Goal: Task Accomplishment & Management: Manage account settings

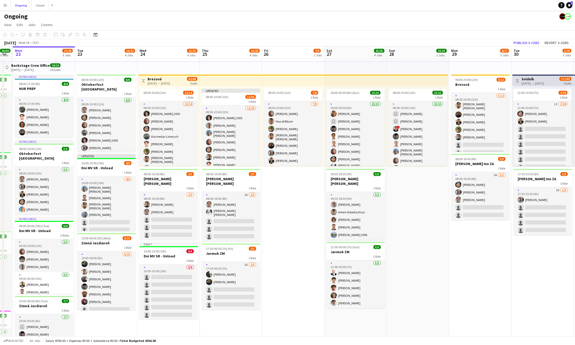
scroll to position [0, 148]
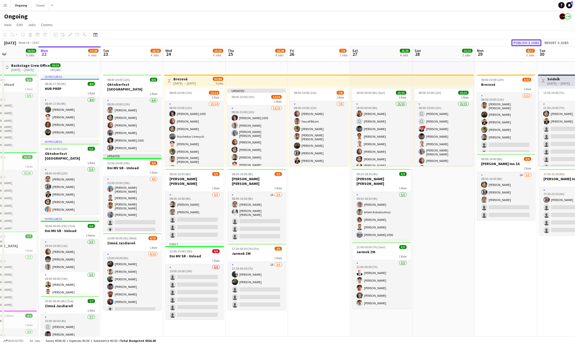
click at [523, 43] on button "Publish 3 jobs" at bounding box center [527, 42] width 30 height 7
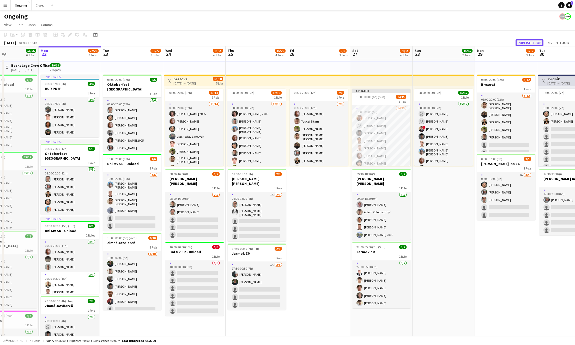
click at [537, 43] on button "Publish 1 job" at bounding box center [530, 42] width 28 height 7
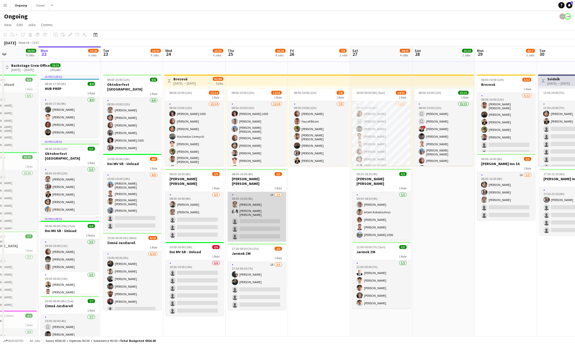
click at [271, 192] on app-card-role "1A [DATE] 08:00-16:00 (8h) [PERSON_NAME] [PERSON_NAME] [PERSON_NAME] single-neu…" at bounding box center [257, 217] width 58 height 50
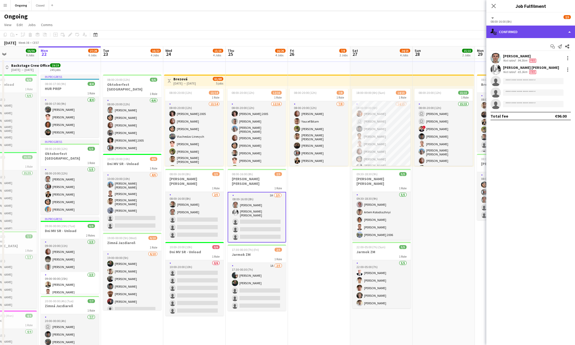
click at [529, 33] on div "single-neutral-actions-check-2 Confirmed" at bounding box center [531, 32] width 89 height 13
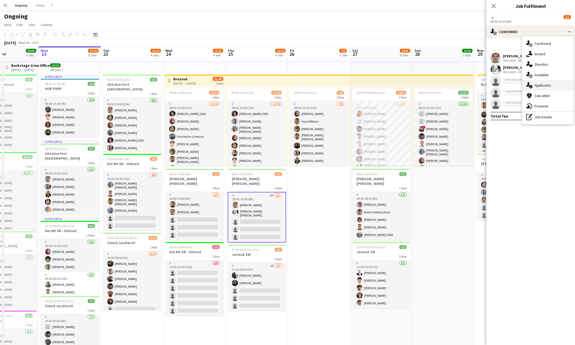
click at [542, 84] on span "Applicants" at bounding box center [543, 85] width 16 height 5
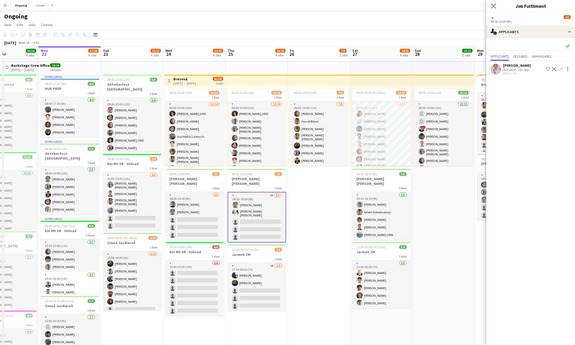
click at [496, 7] on app-icon "Close pop-in" at bounding box center [494, 6] width 8 height 8
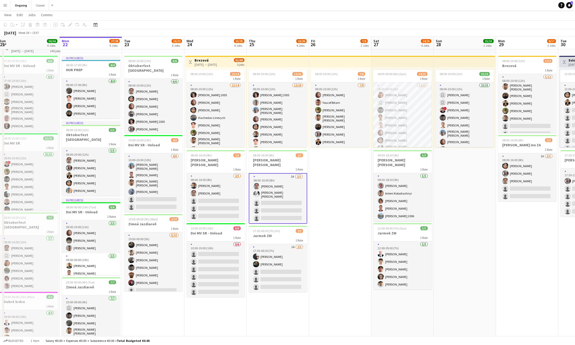
scroll to position [0, 136]
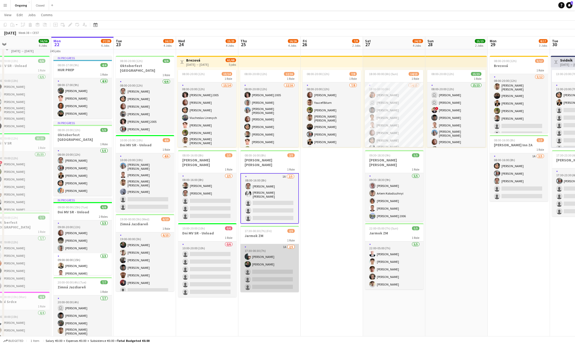
click at [272, 244] on app-card-role "1A [DATE] 17:30-00:30 (7h) [PERSON_NAME] [PERSON_NAME] single-neutral-actions s…" at bounding box center [270, 268] width 58 height 48
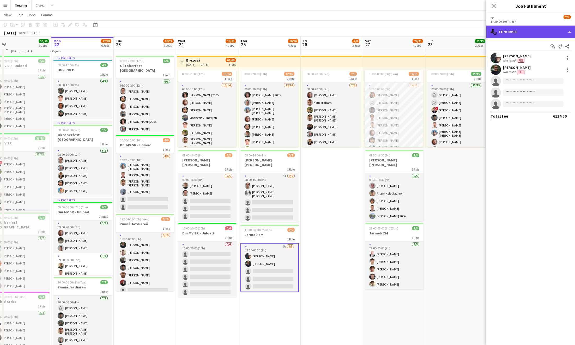
click at [524, 33] on div "single-neutral-actions-check-2 Confirmed" at bounding box center [531, 32] width 89 height 13
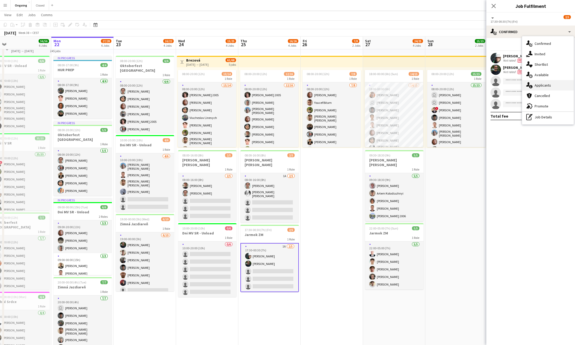
click at [541, 82] on div "single-neutral-actions-information Applicants" at bounding box center [548, 85] width 52 height 10
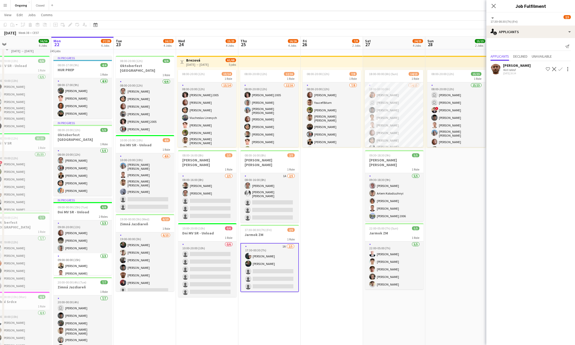
click at [560, 70] on app-icon "Confirm" at bounding box center [561, 69] width 4 height 4
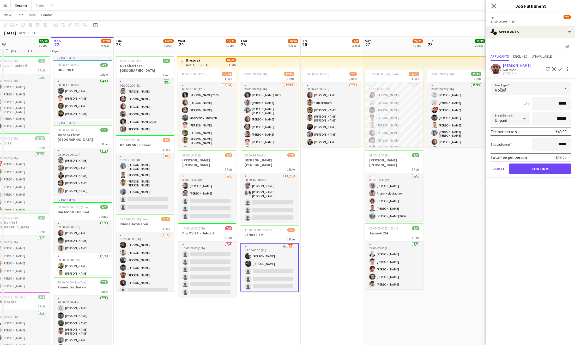
click at [494, 8] on icon "Close pop-in" at bounding box center [493, 5] width 5 height 5
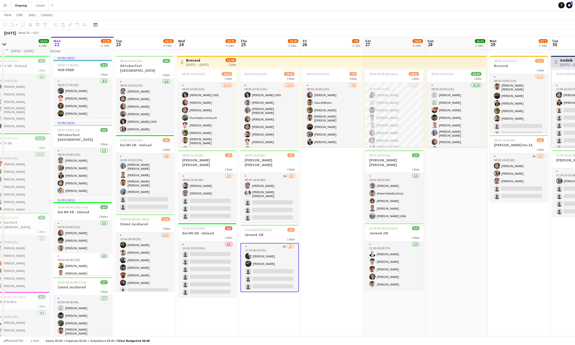
click at [265, 243] on app-card-role "1A [DATE] 17:30-00:30 (7h) [PERSON_NAME] [PERSON_NAME] single-neutral-actions s…" at bounding box center [270, 267] width 58 height 49
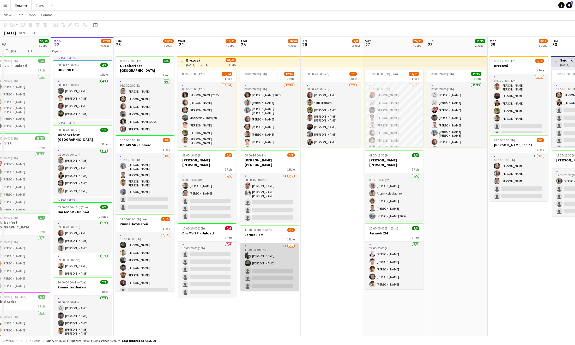
click at [270, 243] on app-card-role "1A [DATE] 17:30-00:30 (7h) [PERSON_NAME] [PERSON_NAME] single-neutral-actions s…" at bounding box center [270, 267] width 58 height 48
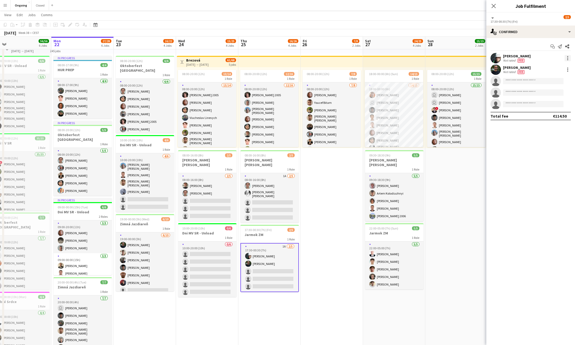
click at [569, 56] on div at bounding box center [568, 58] width 6 height 6
click at [555, 67] on span "Edit fee" at bounding box center [551, 67] width 32 height 5
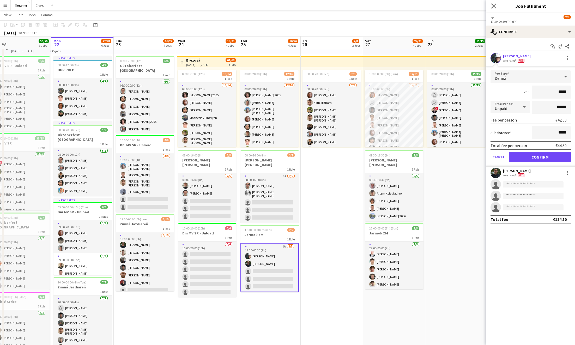
click at [496, 7] on icon "Close pop-in" at bounding box center [493, 5] width 5 height 5
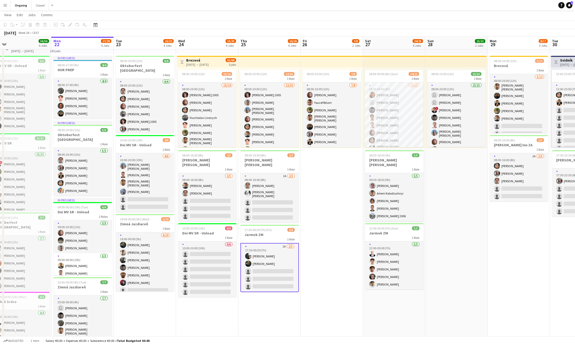
click at [274, 247] on app-card-role "1A [DATE] 17:30-00:30 (7h) [PERSON_NAME] [PERSON_NAME] single-neutral-actions s…" at bounding box center [270, 267] width 58 height 49
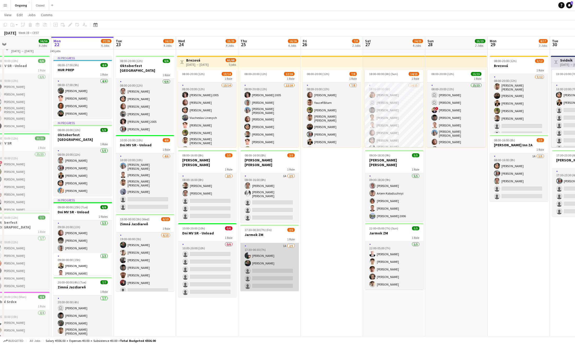
click at [277, 243] on app-card-role "1A [DATE] 17:30-00:30 (7h) [PERSON_NAME] [PERSON_NAME] single-neutral-actions s…" at bounding box center [270, 267] width 58 height 48
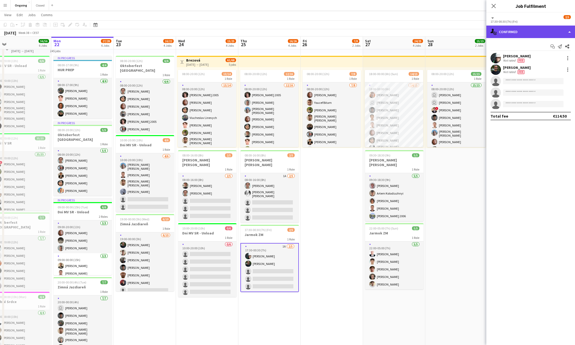
click at [570, 27] on div "single-neutral-actions-check-2 Confirmed" at bounding box center [531, 32] width 89 height 13
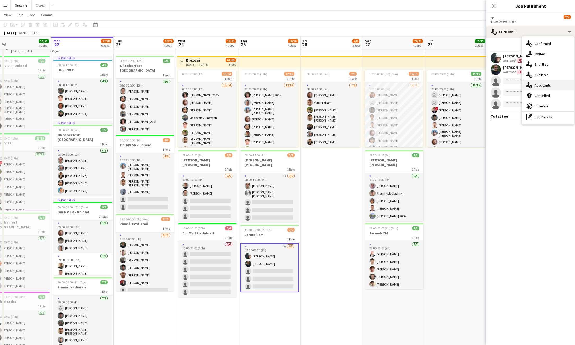
click at [541, 88] on div "single-neutral-actions-information Applicants" at bounding box center [548, 85] width 52 height 10
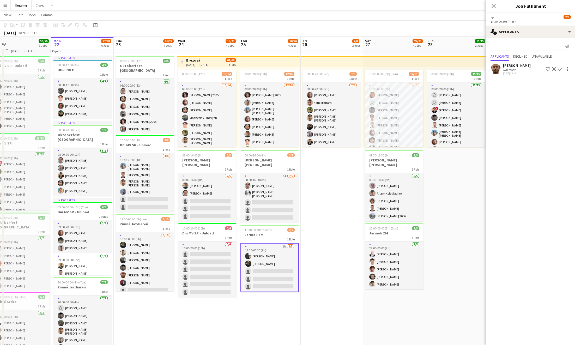
click at [562, 70] on app-icon "Confirm" at bounding box center [561, 69] width 4 height 4
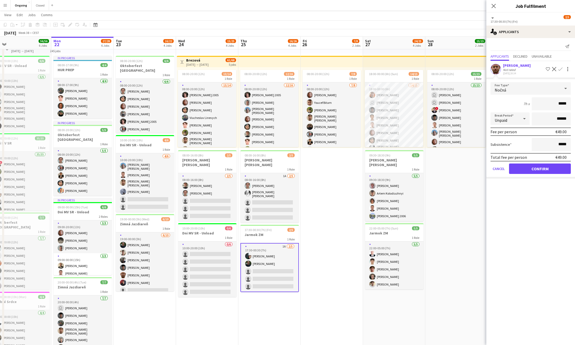
click at [544, 84] on div "Nočná" at bounding box center [526, 88] width 70 height 13
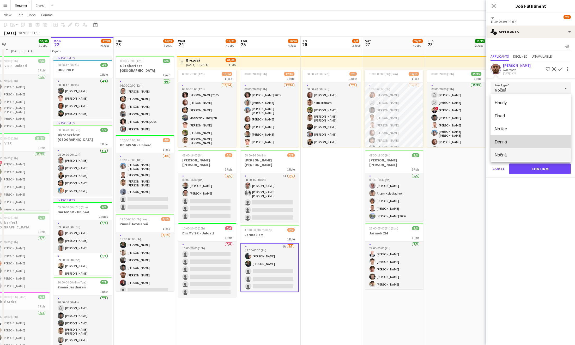
click at [507, 140] on span "Denná" at bounding box center [531, 142] width 72 height 5
type input "*****"
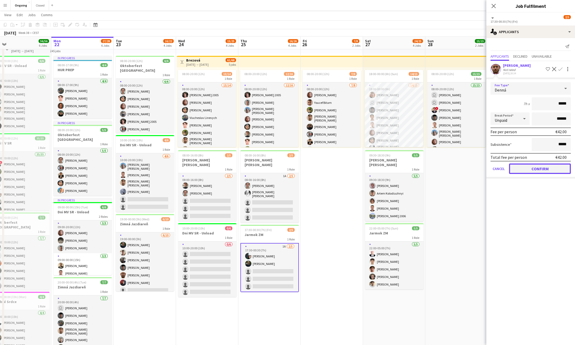
click at [536, 168] on button "Confirm" at bounding box center [540, 169] width 62 height 10
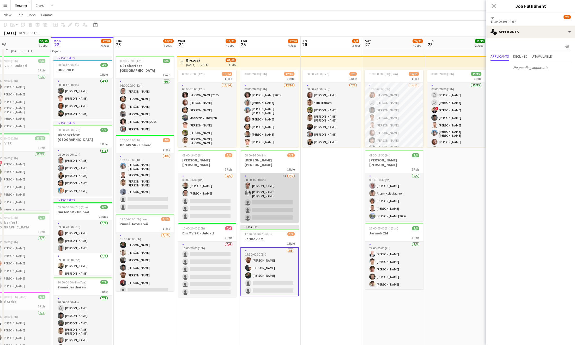
click at [280, 174] on app-card-role "1A [DATE] 08:00-16:00 (8h) [PERSON_NAME] [PERSON_NAME] [PERSON_NAME] single-neu…" at bounding box center [270, 198] width 58 height 50
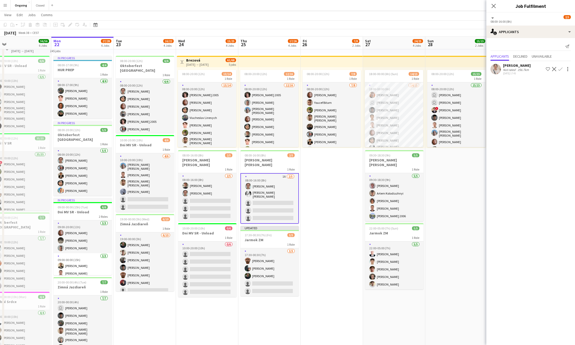
click at [561, 69] on app-icon "Confirm" at bounding box center [561, 69] width 4 height 4
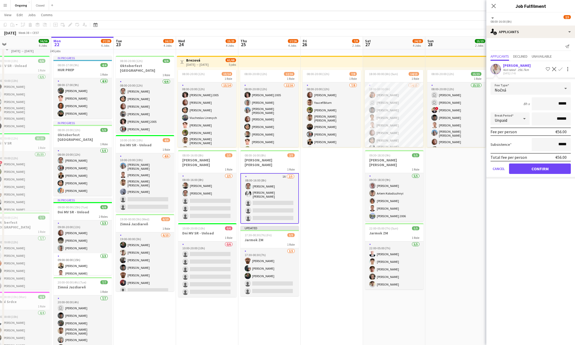
click at [563, 88] on icon at bounding box center [566, 88] width 6 height 10
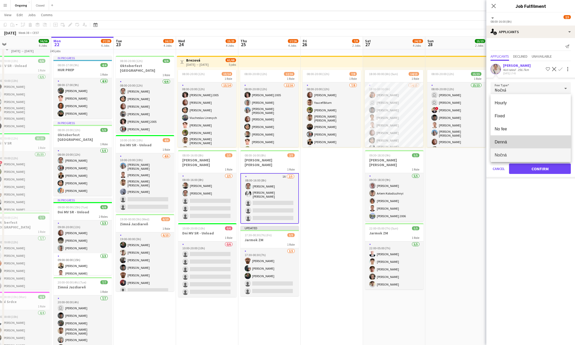
click at [515, 140] on span "Denná" at bounding box center [531, 142] width 72 height 5
type input "*****"
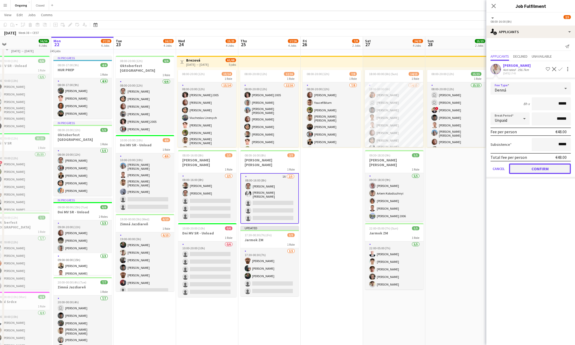
click at [552, 170] on button "Confirm" at bounding box center [540, 169] width 62 height 10
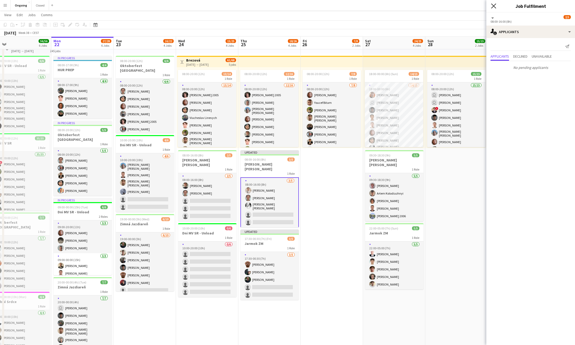
click at [493, 4] on icon "Close pop-in" at bounding box center [493, 5] width 5 height 5
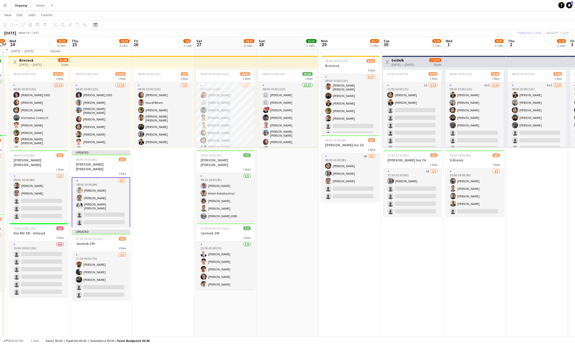
scroll to position [0, 224]
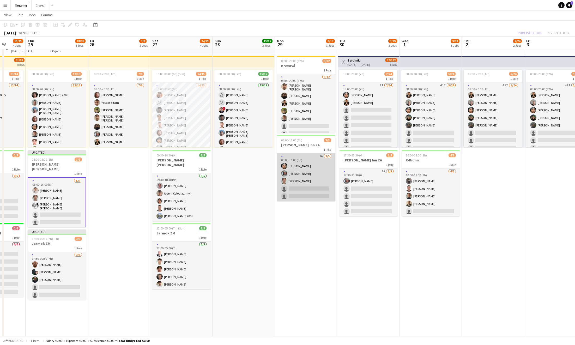
click at [320, 158] on app-card-role "1A [DATE] 08:00-16:00 (8h) [PERSON_NAME] [PERSON_NAME] single-neutral-actions s…" at bounding box center [306, 177] width 58 height 48
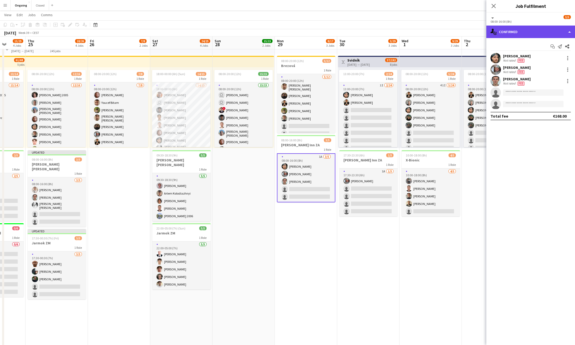
click at [557, 31] on div "single-neutral-actions-check-2 Confirmed" at bounding box center [531, 32] width 89 height 13
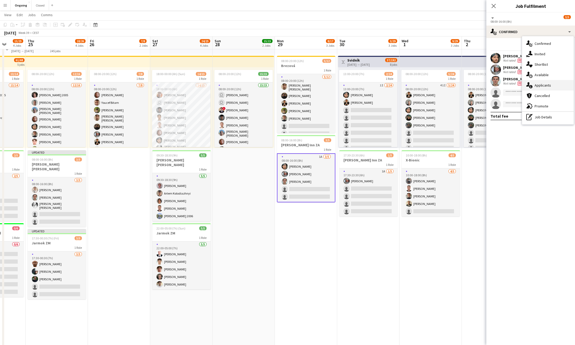
click at [550, 84] on span "Applicants" at bounding box center [543, 85] width 16 height 5
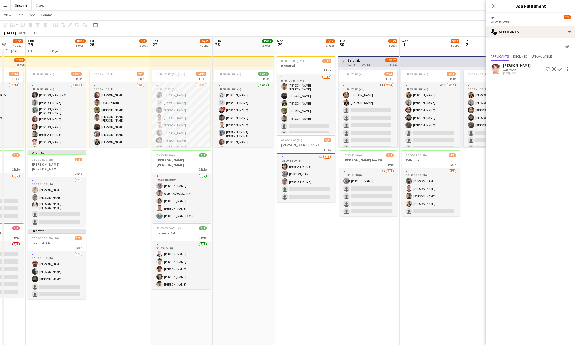
click at [562, 70] on app-icon "Confirm" at bounding box center [561, 69] width 4 height 4
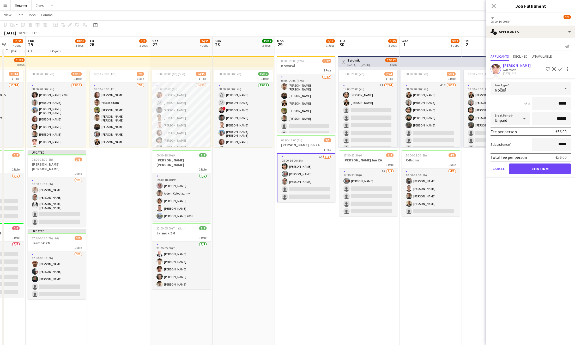
click at [537, 86] on div "Nočná" at bounding box center [526, 88] width 70 height 13
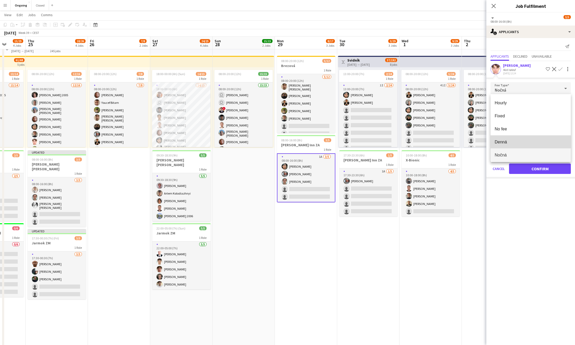
click at [518, 138] on mat-option "Denná" at bounding box center [531, 141] width 80 height 13
type input "*****"
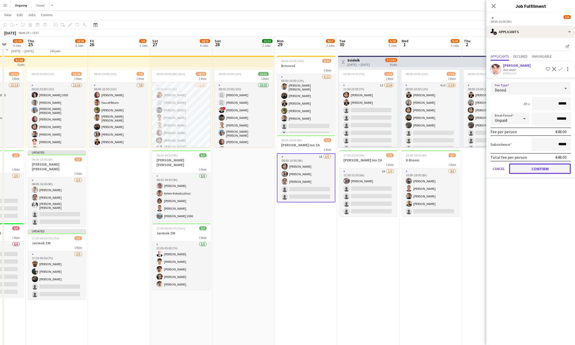
click at [539, 169] on button "Confirm" at bounding box center [540, 169] width 62 height 10
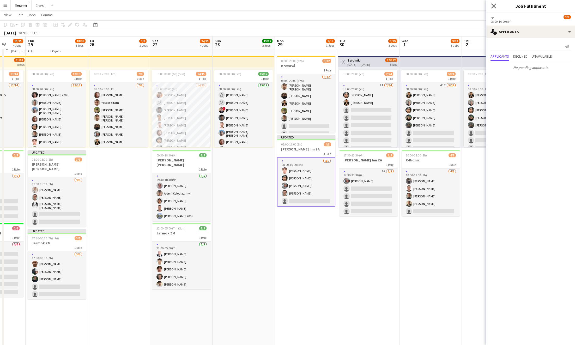
click at [494, 7] on icon "Close pop-in" at bounding box center [493, 5] width 5 height 5
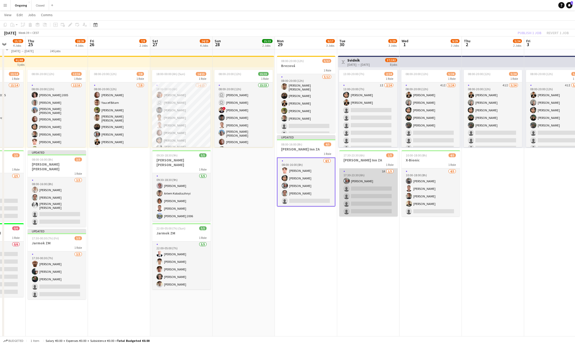
click at [379, 175] on app-card-role "1A [DATE] 17:30-23:30 (6h) [PERSON_NAME] single-neutral-actions single-neutral-…" at bounding box center [368, 193] width 58 height 48
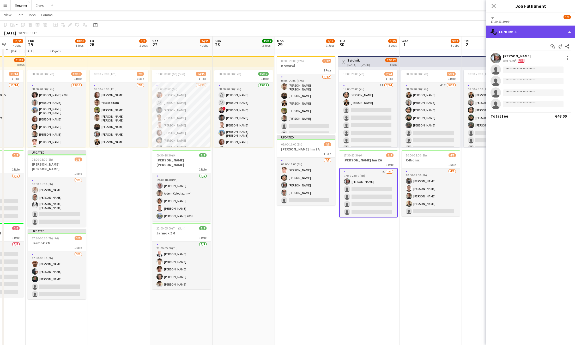
click at [544, 31] on div "single-neutral-actions-check-2 Confirmed" at bounding box center [531, 32] width 89 height 13
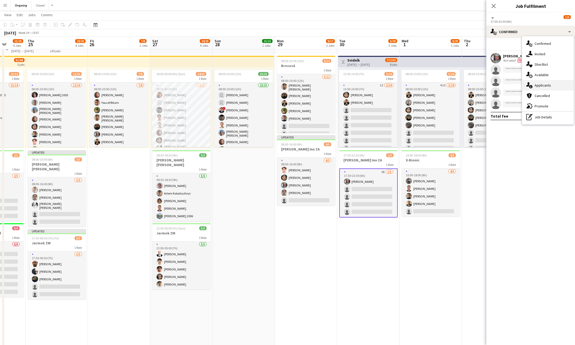
click at [545, 87] on span "Applicants" at bounding box center [543, 85] width 16 height 5
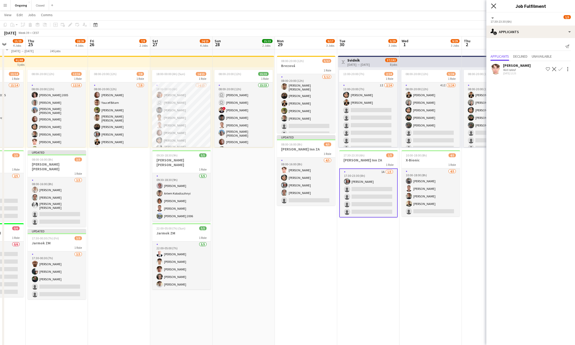
click at [495, 8] on icon "Close pop-in" at bounding box center [493, 5] width 5 height 5
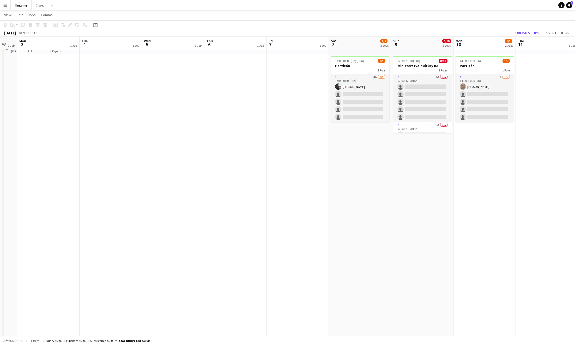
scroll to position [0, 171]
click at [367, 74] on div "3A [DATE] 17:00-01:00 (8h) [PERSON_NAME] single-neutral-actions single-neutral-…" at bounding box center [359, 98] width 58 height 48
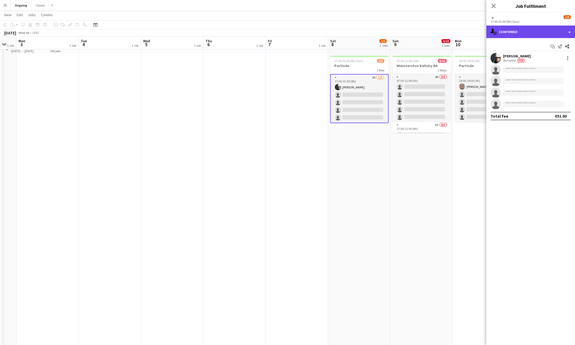
click at [561, 31] on div "single-neutral-actions-check-2 Confirmed" at bounding box center [531, 32] width 89 height 13
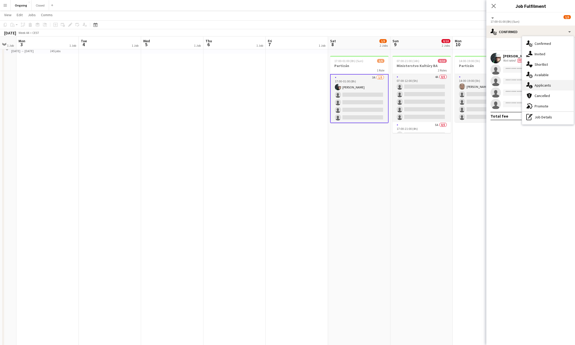
click at [542, 85] on span "Applicants" at bounding box center [543, 85] width 16 height 5
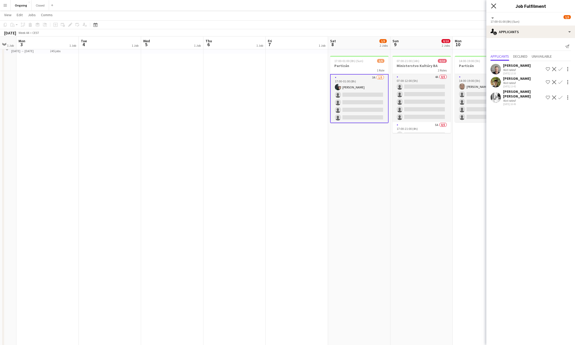
click at [495, 7] on icon "Close pop-in" at bounding box center [493, 5] width 5 height 5
